Goal: Find specific page/section

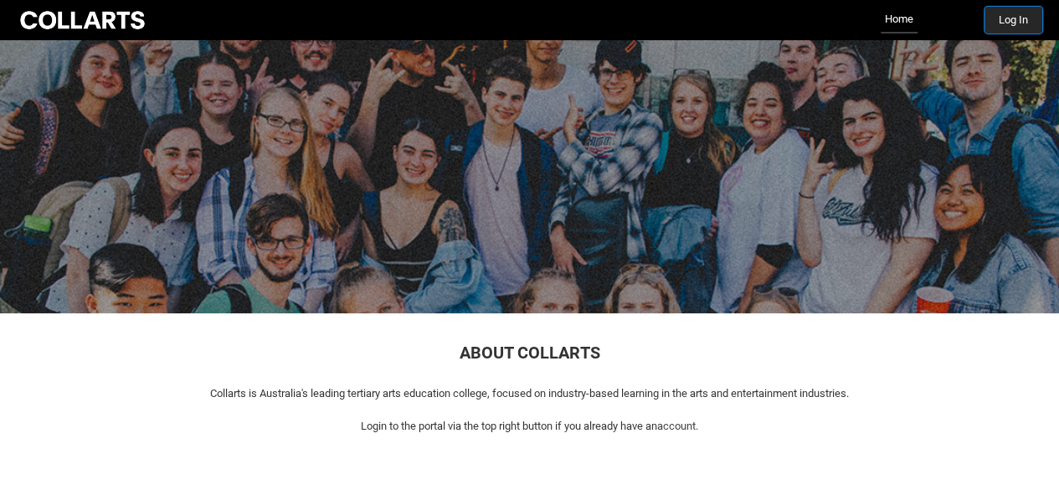
click at [996, 26] on button "Log In" at bounding box center [1013, 20] width 58 height 27
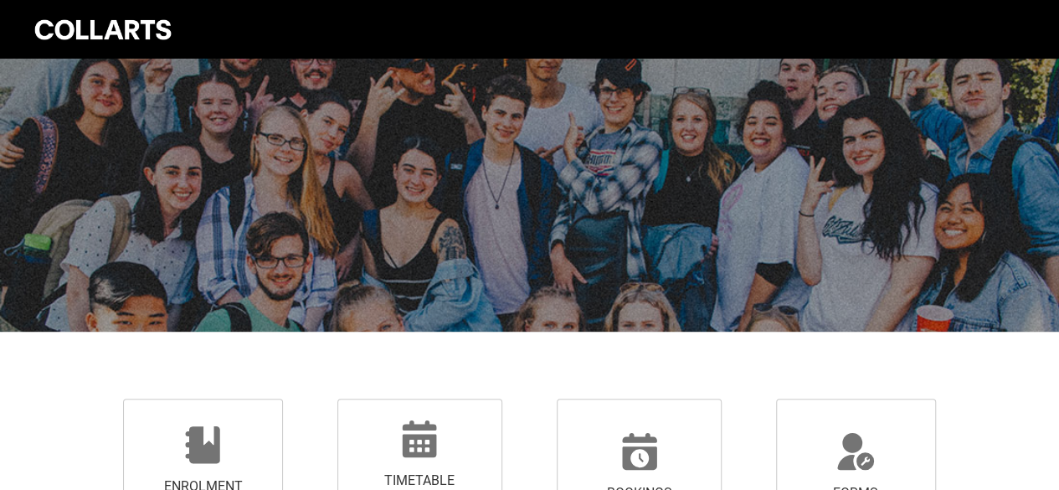
scroll to position [252, 0]
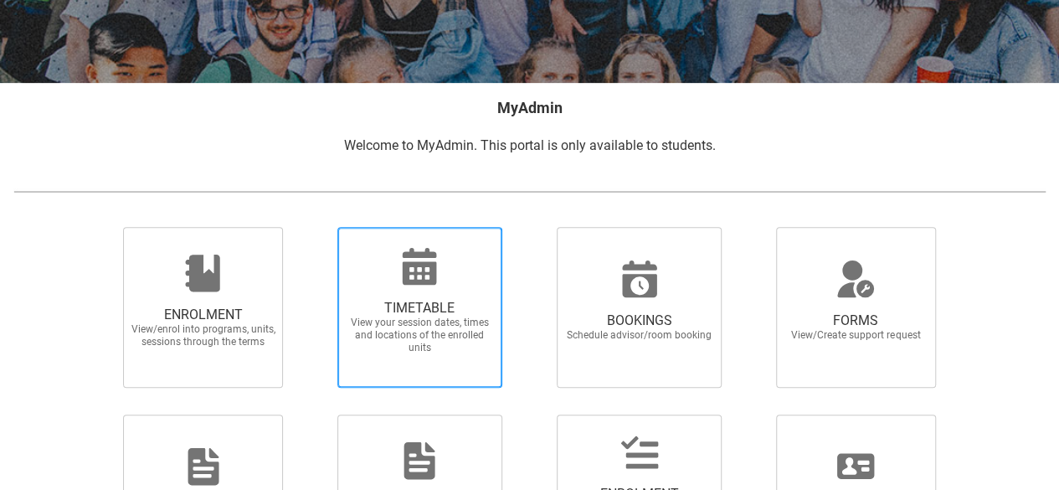
click at [447, 300] on span "TIMETABLE" at bounding box center [419, 308] width 147 height 17
click at [316, 227] on input "TIMETABLE View your session dates, times and locations of the enrolled units" at bounding box center [316, 226] width 1 height 1
radio input "true"
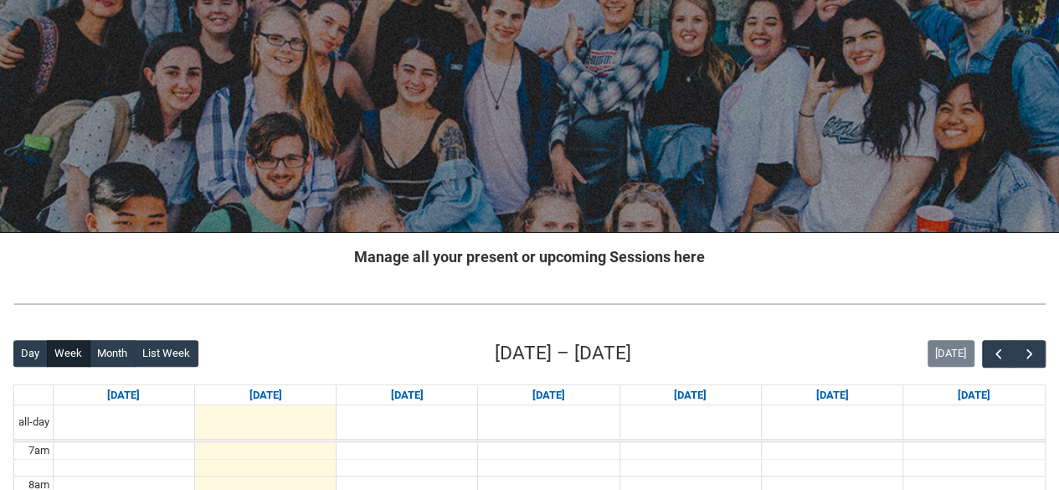
scroll to position [97, 0]
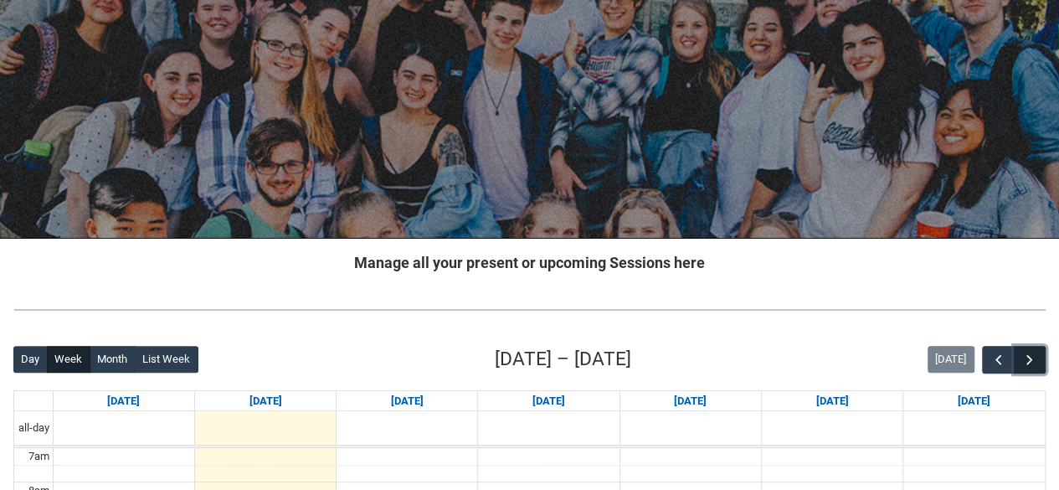
click at [1031, 366] on span "button" at bounding box center [1029, 360] width 17 height 17
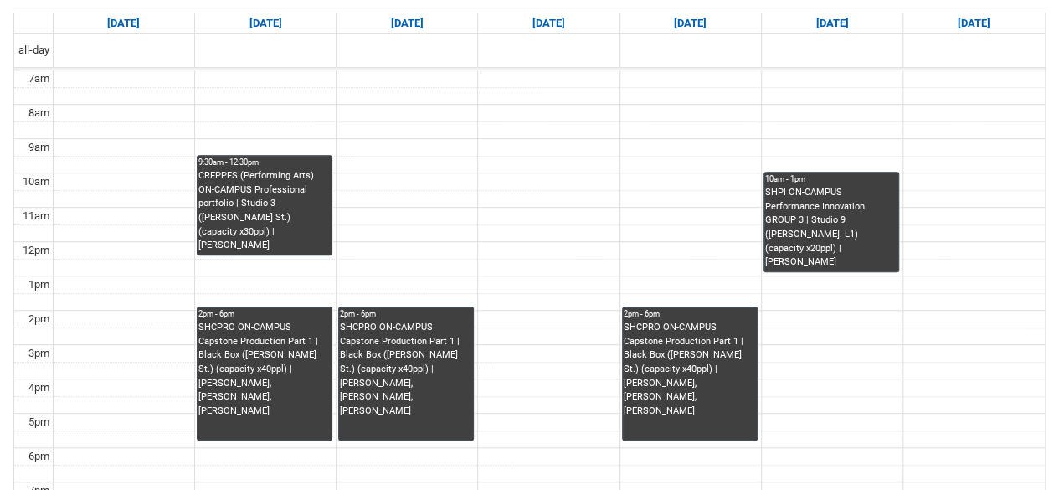
scroll to position [475, 0]
